Goal: Task Accomplishment & Management: Complete application form

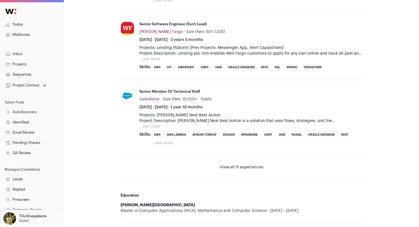
scroll to position [327, 0]
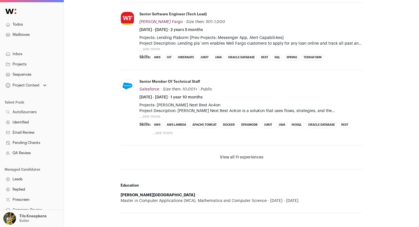
click at [246, 161] on li "View all 11 experiences View less" at bounding box center [242, 158] width 242 height 24
click at [247, 156] on button "View all 11 experiences" at bounding box center [242, 158] width 44 height 6
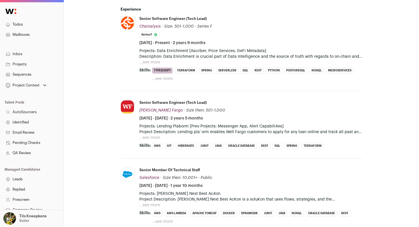
scroll to position [0, 0]
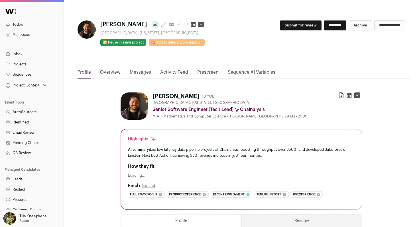
click at [289, 26] on button "Submit for review" at bounding box center [301, 26] width 42 height 10
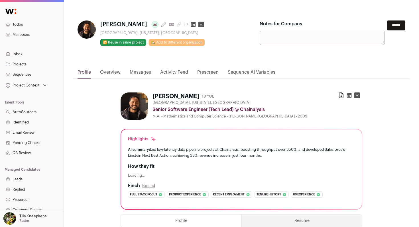
click at [390, 27] on input "******" at bounding box center [396, 26] width 18 height 10
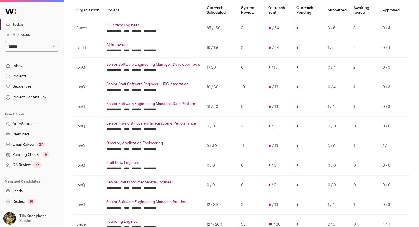
scroll to position [56, 0]
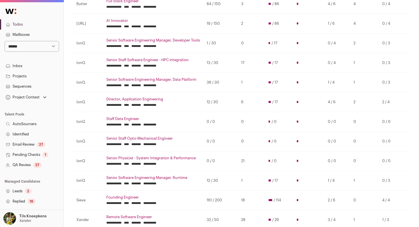
scroll to position [80, 0]
